Goal: Find specific page/section: Find specific page/section

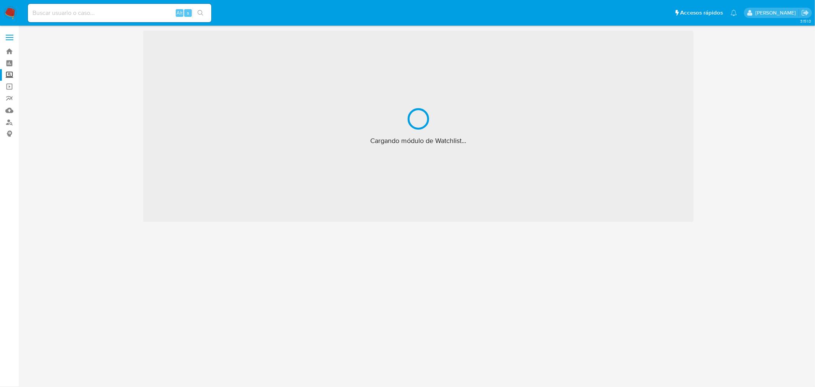
click at [105, 15] on input at bounding box center [119, 13] width 183 height 10
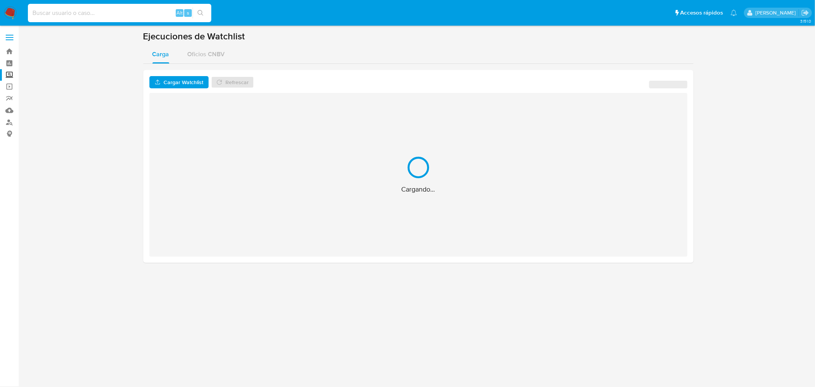
paste input "778954765"
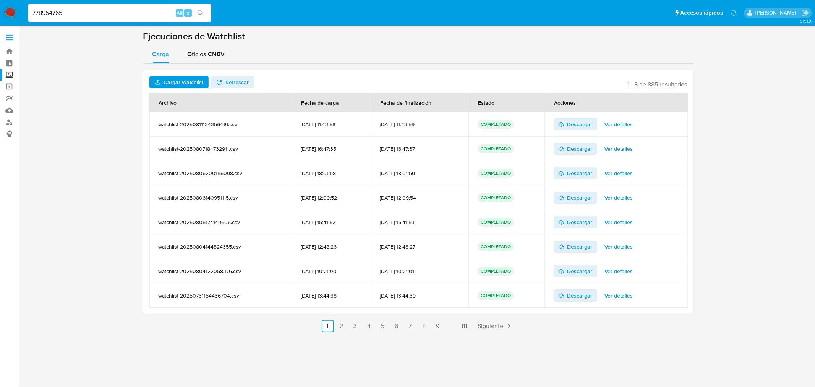
type input "778954765"
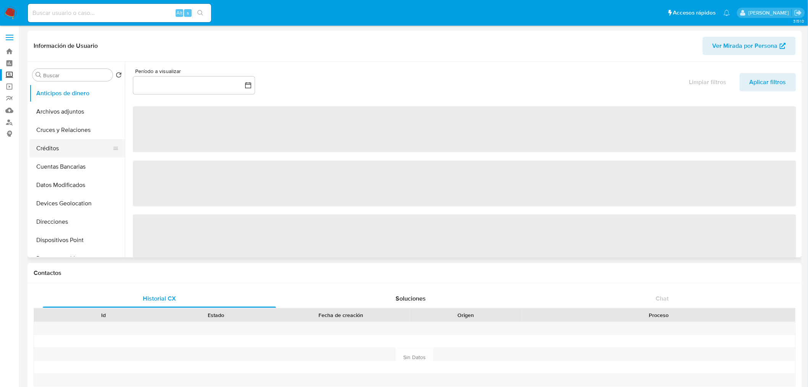
select select "10"
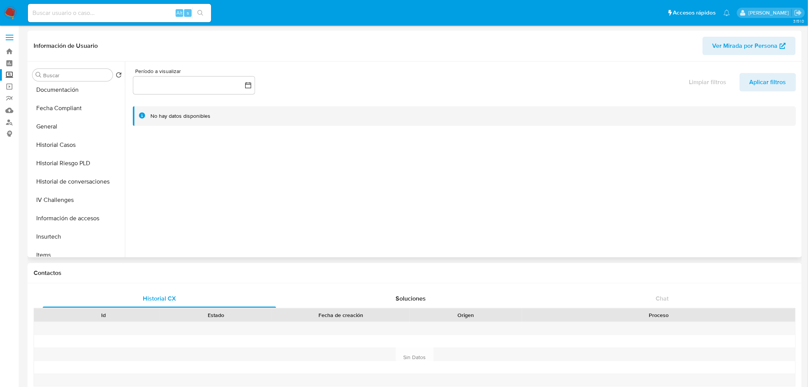
scroll to position [169, 0]
click at [79, 130] on button "General" at bounding box center [77, 126] width 96 height 18
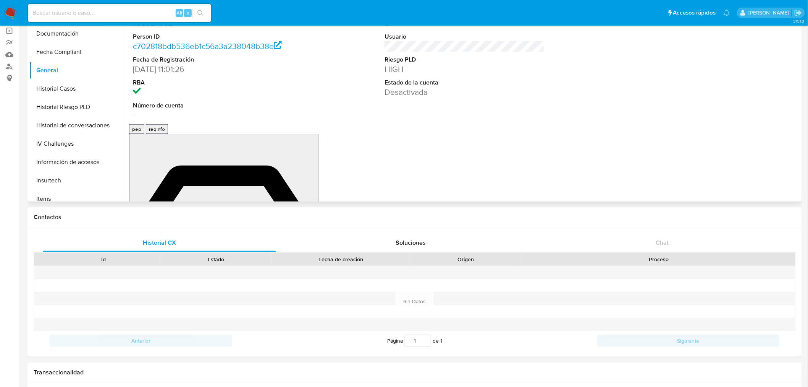
scroll to position [0, 0]
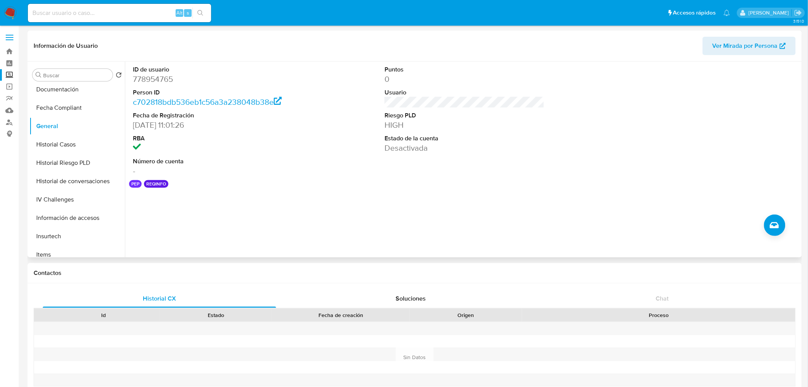
click at [232, 156] on dl "ID de usuario 778954765 Person ID c702818bdb536eb1c56a3a238048b38e Fecha de Reg…" at bounding box center [213, 120] width 160 height 111
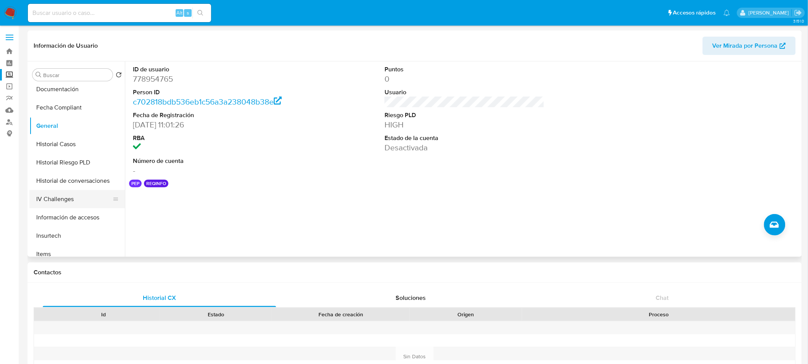
scroll to position [175, 0]
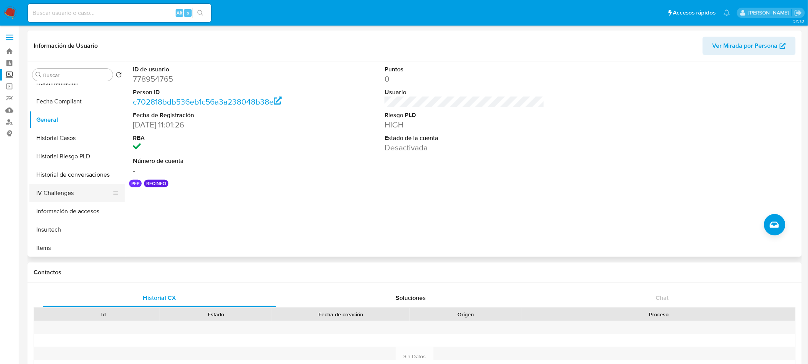
click at [73, 191] on button "IV Challenges" at bounding box center [73, 193] width 89 height 18
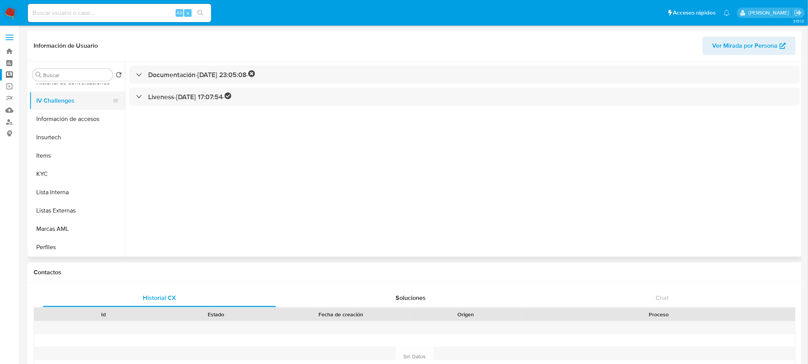
scroll to position [268, 0]
click at [55, 170] on button "KYC" at bounding box center [73, 174] width 89 height 18
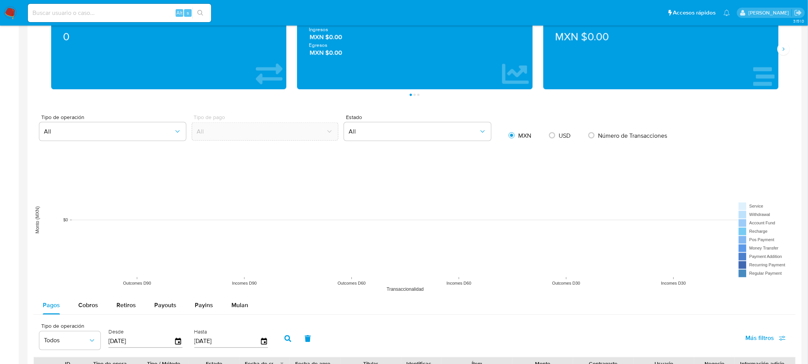
scroll to position [0, 0]
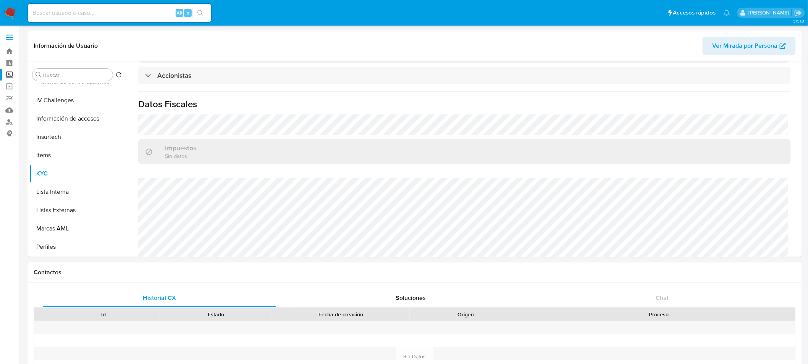
click at [86, 5] on div "Alt s" at bounding box center [119, 13] width 183 height 18
click at [9, 117] on link "Buscador de personas" at bounding box center [45, 122] width 91 height 12
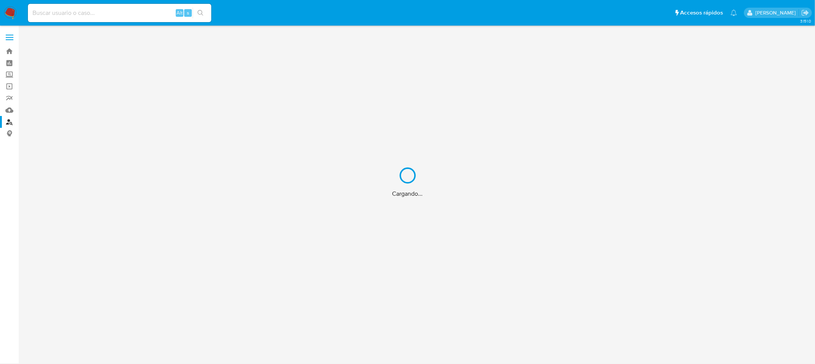
click at [8, 124] on div "Cargando..." at bounding box center [407, 182] width 815 height 364
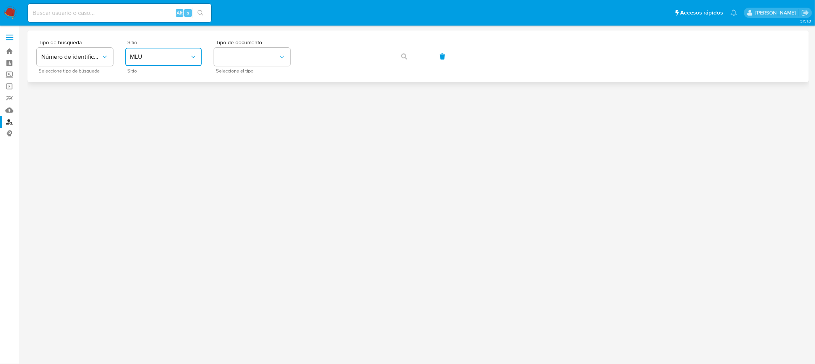
click at [162, 57] on span "MLU" at bounding box center [160, 57] width 60 height 8
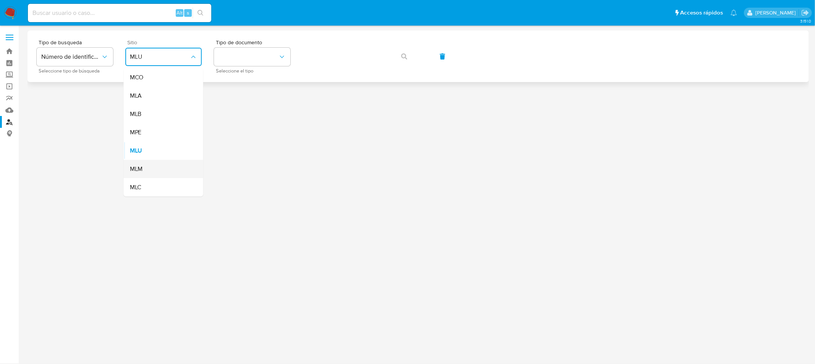
click at [134, 169] on span "MLM" at bounding box center [136, 169] width 13 height 8
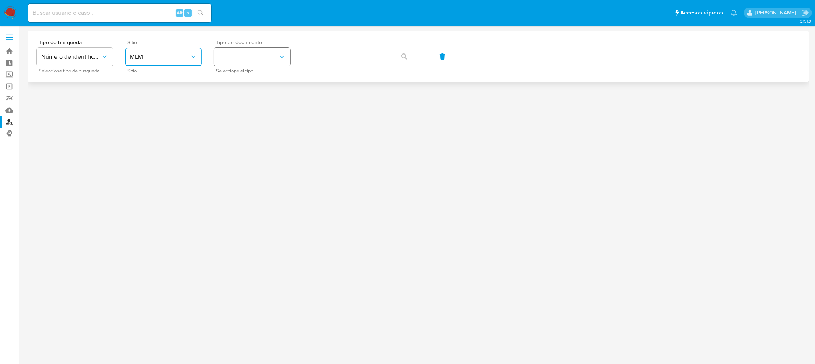
click at [245, 61] on button "identificationType" at bounding box center [252, 57] width 76 height 18
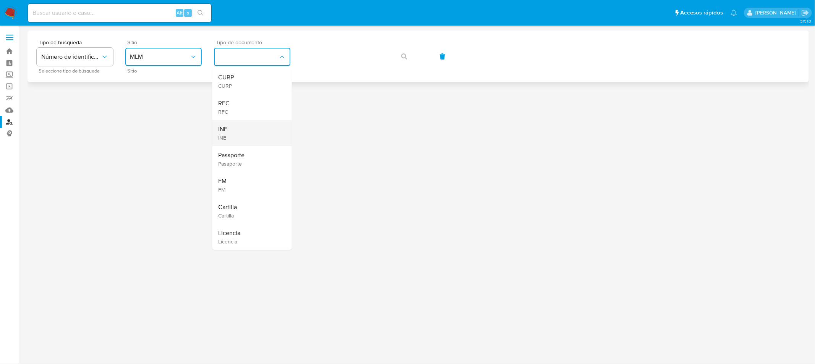
click at [253, 131] on div "INE INE" at bounding box center [250, 133] width 63 height 26
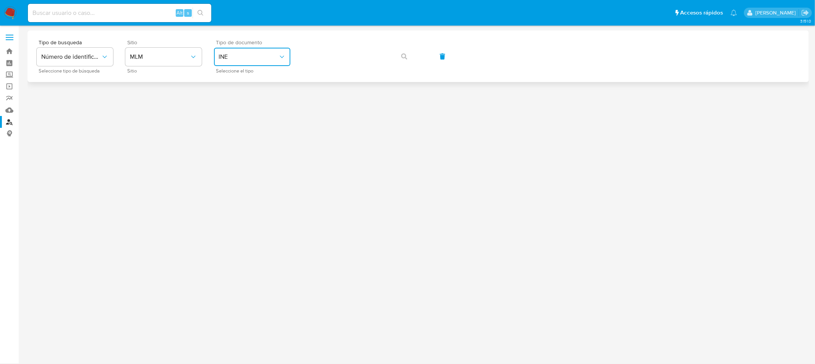
click at [253, 56] on span "INE" at bounding box center [249, 57] width 60 height 8
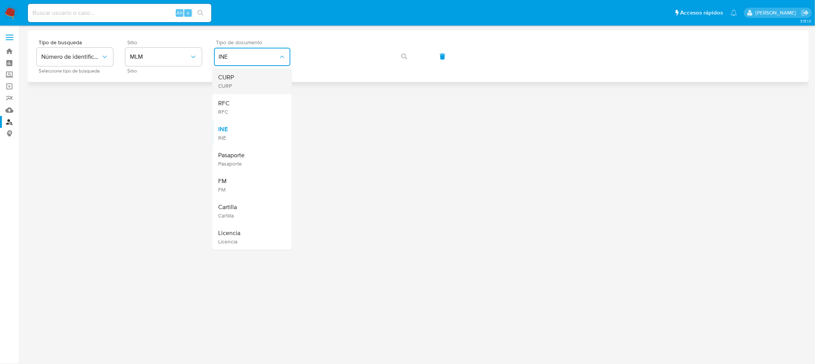
click at [247, 77] on div "CURP CURP" at bounding box center [250, 81] width 63 height 26
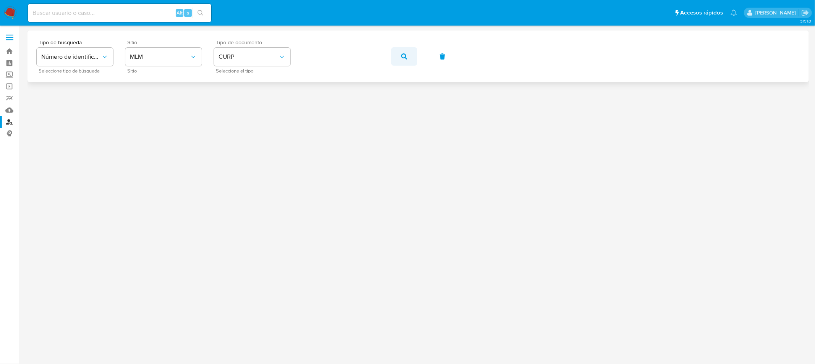
click at [403, 55] on icon "button" at bounding box center [404, 56] width 6 height 6
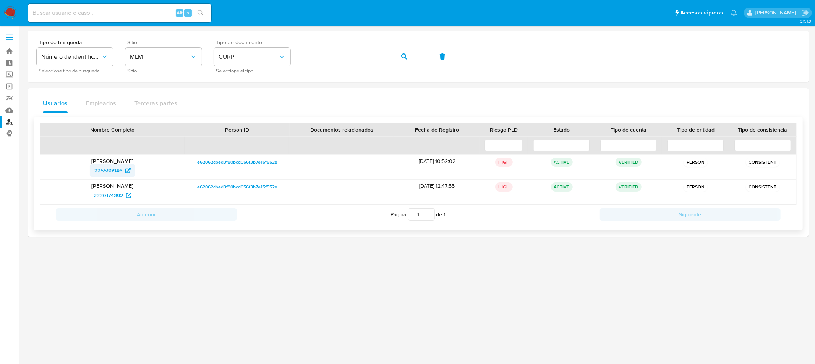
click at [116, 168] on span "225580946" at bounding box center [108, 171] width 28 height 12
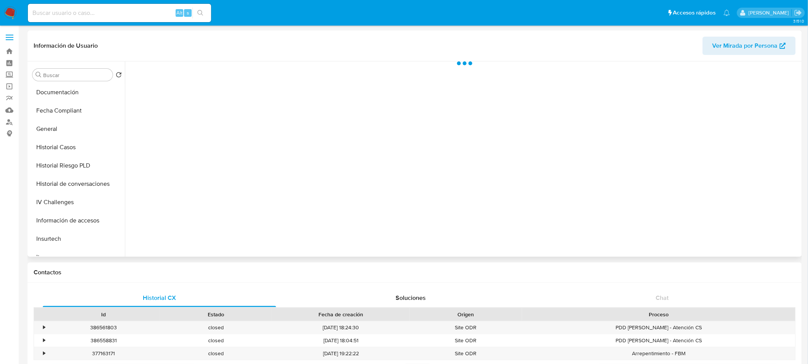
scroll to position [260, 0]
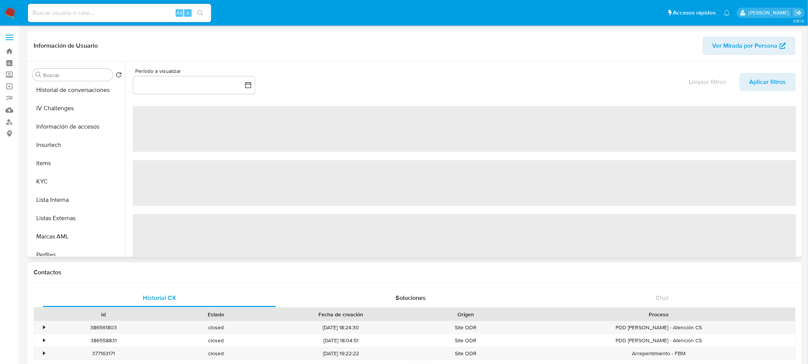
click at [46, 173] on button "KYC" at bounding box center [77, 182] width 96 height 18
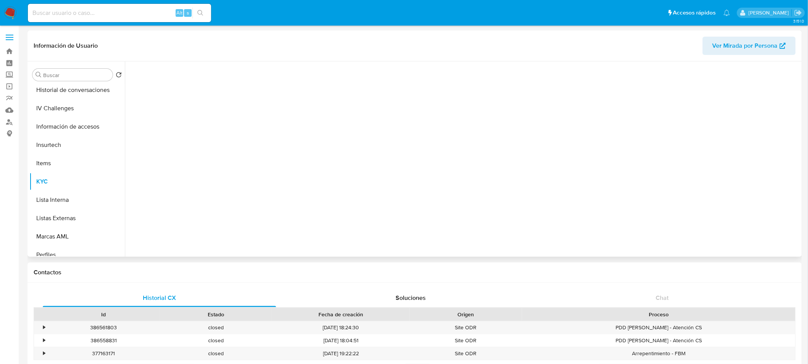
scroll to position [304, 0]
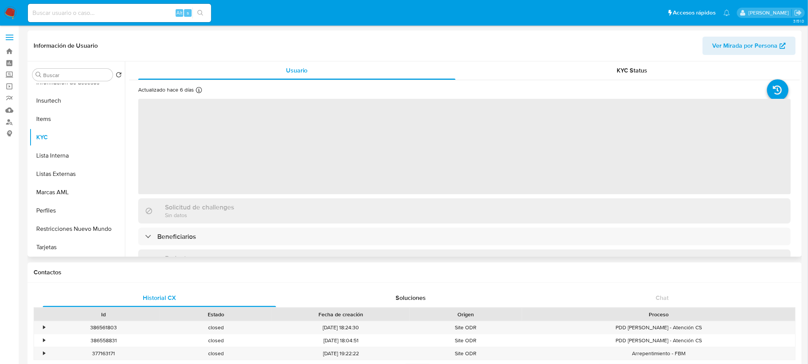
select select "10"
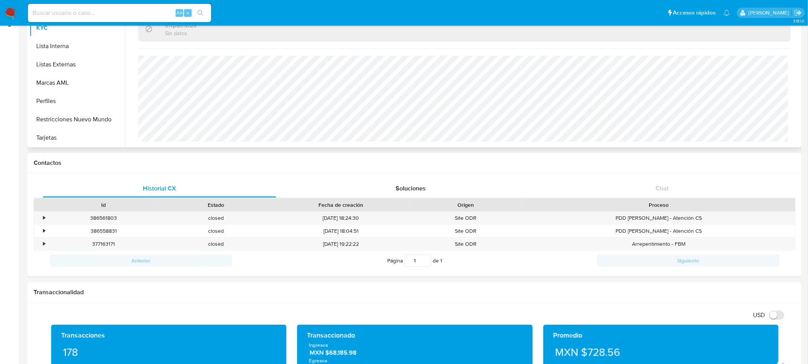
scroll to position [109, 0]
